Goal: Find specific page/section

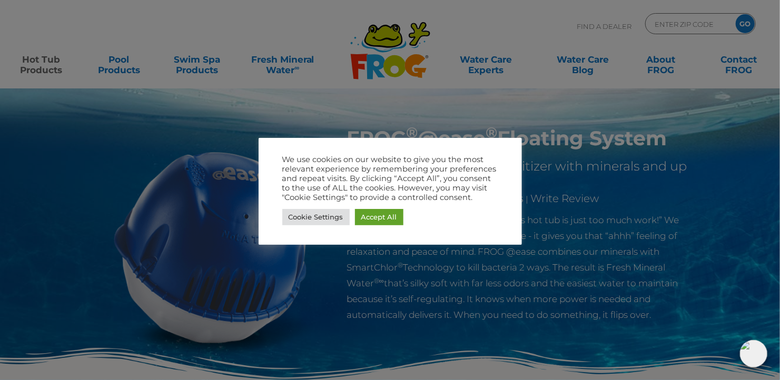
click at [660, 23] on div at bounding box center [390, 190] width 780 height 380
click at [661, 22] on div at bounding box center [390, 190] width 780 height 380
click at [307, 221] on link "Cookie Settings" at bounding box center [315, 217] width 67 height 16
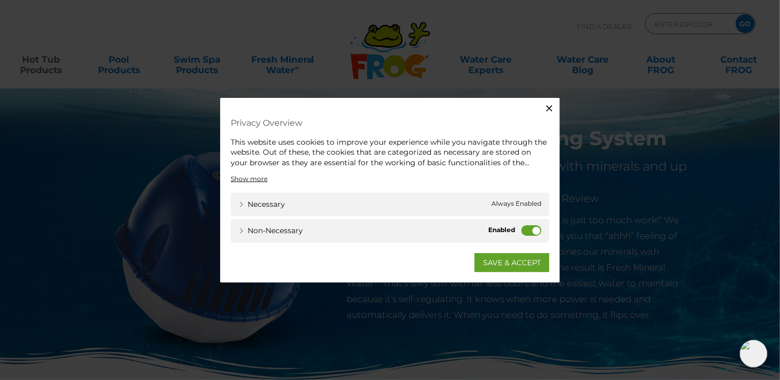
click at [535, 231] on label "Non-necessary" at bounding box center [531, 230] width 20 height 11
click at [0, 0] on input "Non-necessary" at bounding box center [0, 0] width 0 height 0
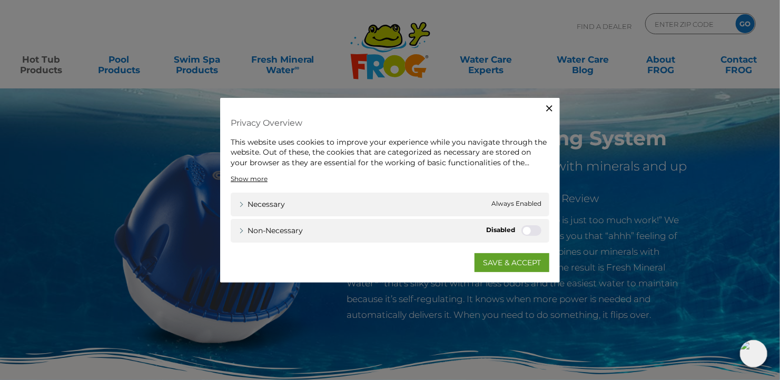
click at [506, 262] on link "SAVE & ACCEPT" at bounding box center [511, 262] width 75 height 19
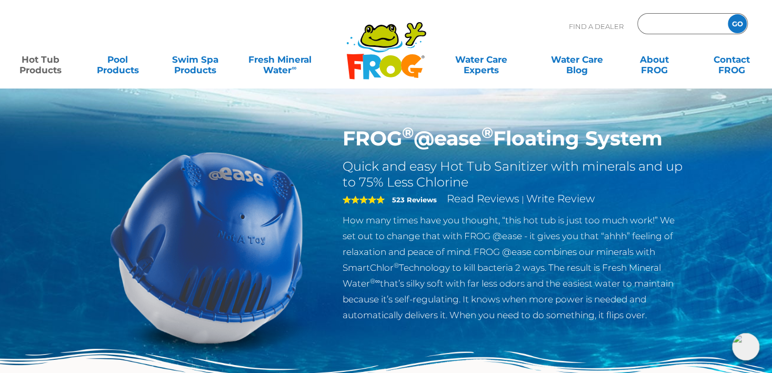
click at [672, 23] on input "Zip Code Form" at bounding box center [681, 23] width 71 height 15
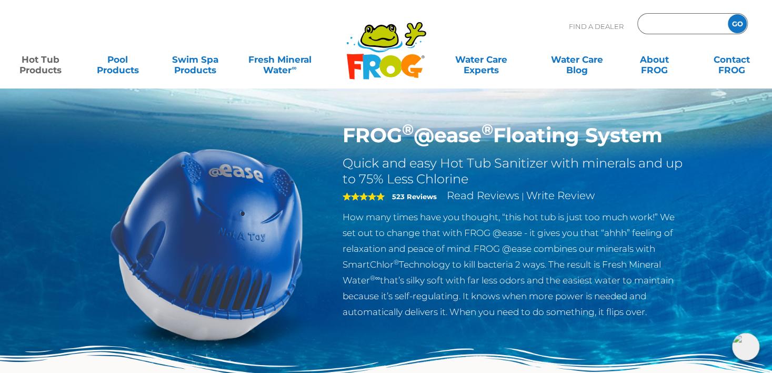
scroll to position [3, 0]
click at [656, 24] on input "Zip Code Form" at bounding box center [681, 23] width 71 height 15
type input "21042"
click at [737, 24] on input "GO" at bounding box center [737, 23] width 19 height 19
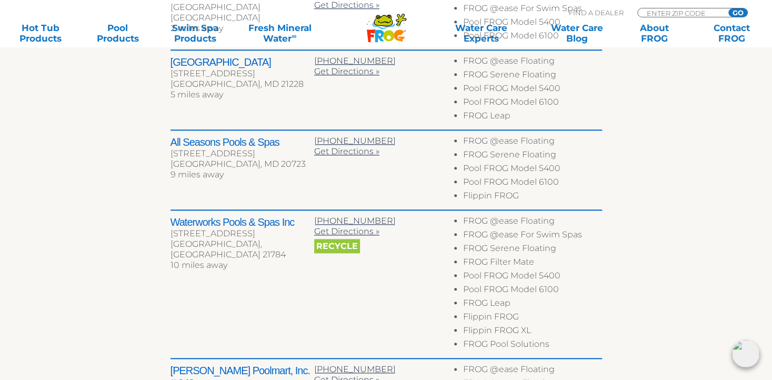
scroll to position [518, 0]
